Goal: Information Seeking & Learning: Learn about a topic

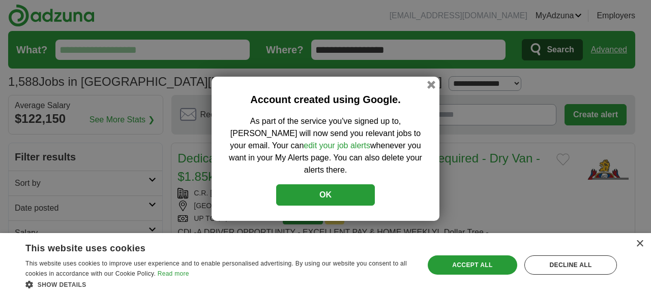
click at [312, 191] on button "OK" at bounding box center [325, 194] width 99 height 21
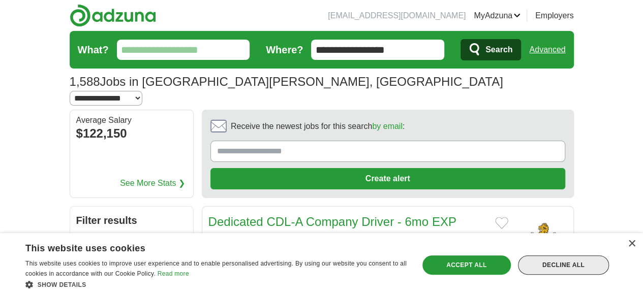
click at [550, 268] on div "Decline all" at bounding box center [563, 265] width 91 height 19
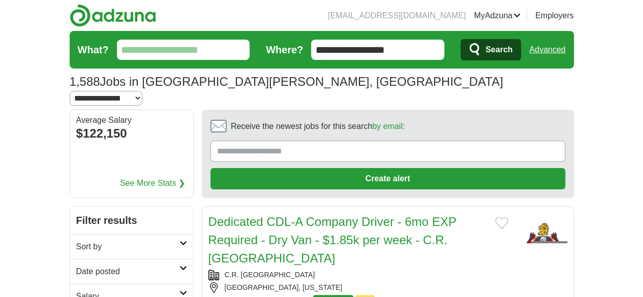
click at [574, 14] on link "Employers" at bounding box center [554, 16] width 39 height 12
click at [520, 14] on link "MyAdzuna" at bounding box center [497, 16] width 47 height 12
click at [0, 0] on link "Posted jobs" at bounding box center [0, 0] width 0 height 0
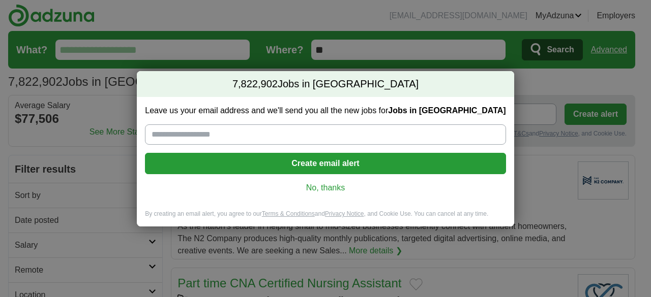
click at [565, 14] on div "7,822,902 Jobs in US Leave us your email address and we'll send you all the new…" at bounding box center [325, 148] width 651 height 297
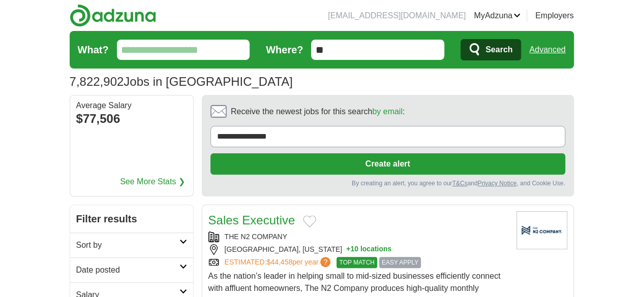
click at [0, 0] on link "ApplyIQ" at bounding box center [0, 0] width 0 height 0
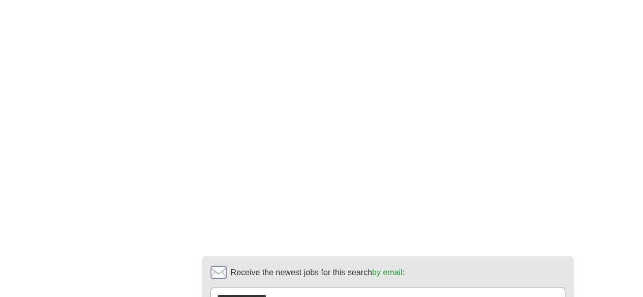
scroll to position [598, 0]
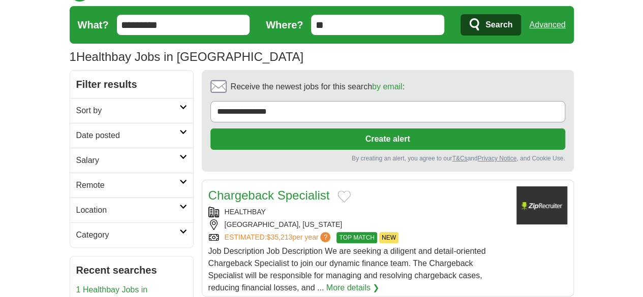
scroll to position [24, 0]
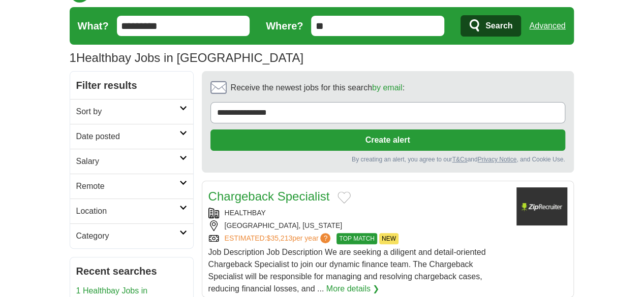
click at [212, 208] on div "HEALTHBAY" at bounding box center [358, 213] width 300 height 11
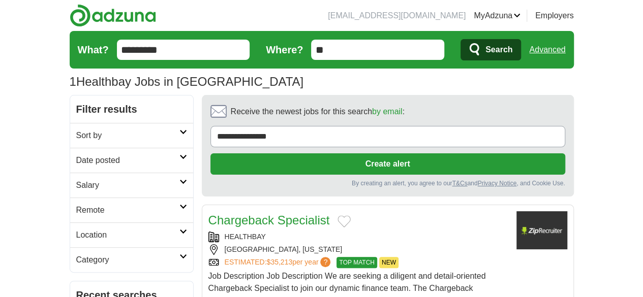
click at [0, 0] on link "ApplyIQ" at bounding box center [0, 0] width 0 height 0
